Goal: Task Accomplishment & Management: Use online tool/utility

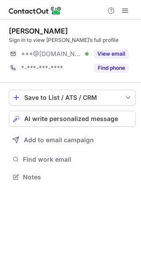
scroll to position [171, 141]
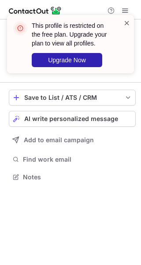
click at [125, 24] on span at bounding box center [127, 23] width 7 height 9
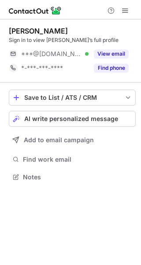
scroll to position [171, 141]
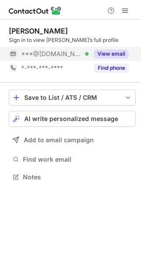
click at [117, 52] on button "View email" at bounding box center [111, 53] width 35 height 9
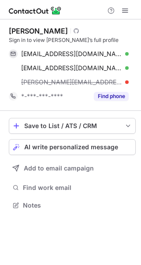
scroll to position [199, 141]
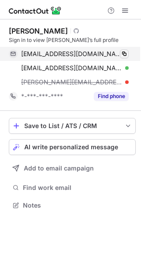
click at [124, 54] on span at bounding box center [124, 53] width 7 height 7
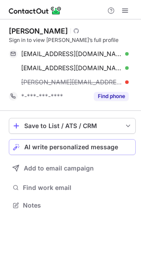
click at [118, 154] on button "AI write personalized message" at bounding box center [72, 147] width 127 height 16
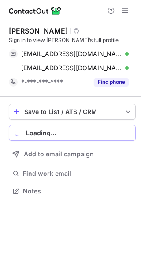
scroll to position [185, 141]
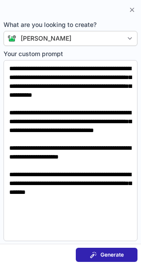
click at [118, 248] on button "Generate" at bounding box center [107, 255] width 62 height 14
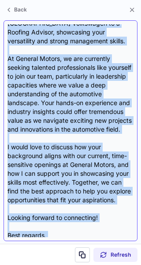
scroll to position [193, 0]
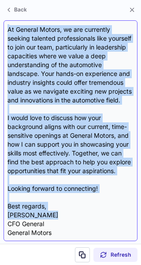
drag, startPoint x: 8, startPoint y: 65, endPoint x: 51, endPoint y: 211, distance: 151.6
click at [51, 211] on div "Subject: Exciting Opportunities at General Motors Body: Hi [PERSON_NAME], I hop…" at bounding box center [71, 130] width 126 height 213
copy div "Lo Ipsu, D sita cons adipisc elits doe temp. I utlabore etdo magnaa enim admini…"
